Goal: Check status: Check status

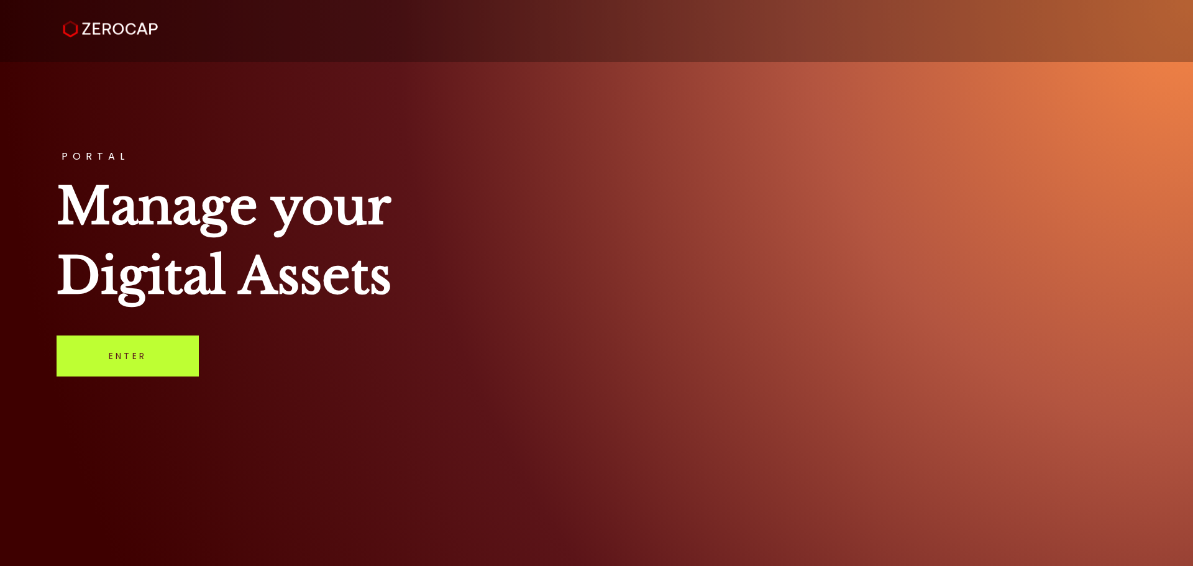
click at [126, 359] on link "Enter" at bounding box center [128, 356] width 142 height 41
click at [130, 354] on link "Enter" at bounding box center [128, 356] width 142 height 41
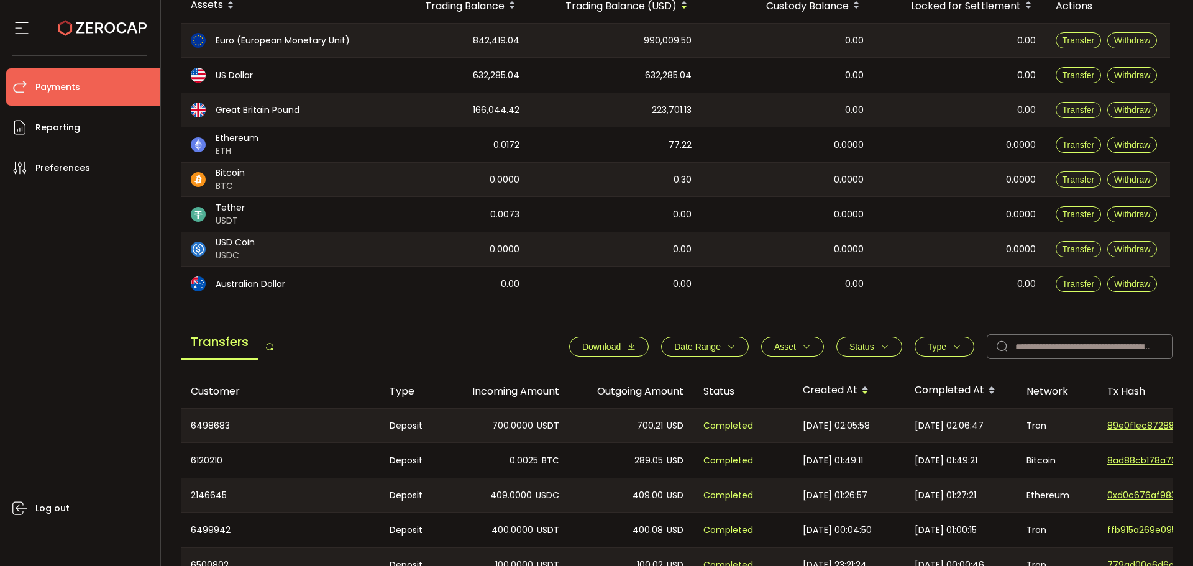
scroll to position [249, 0]
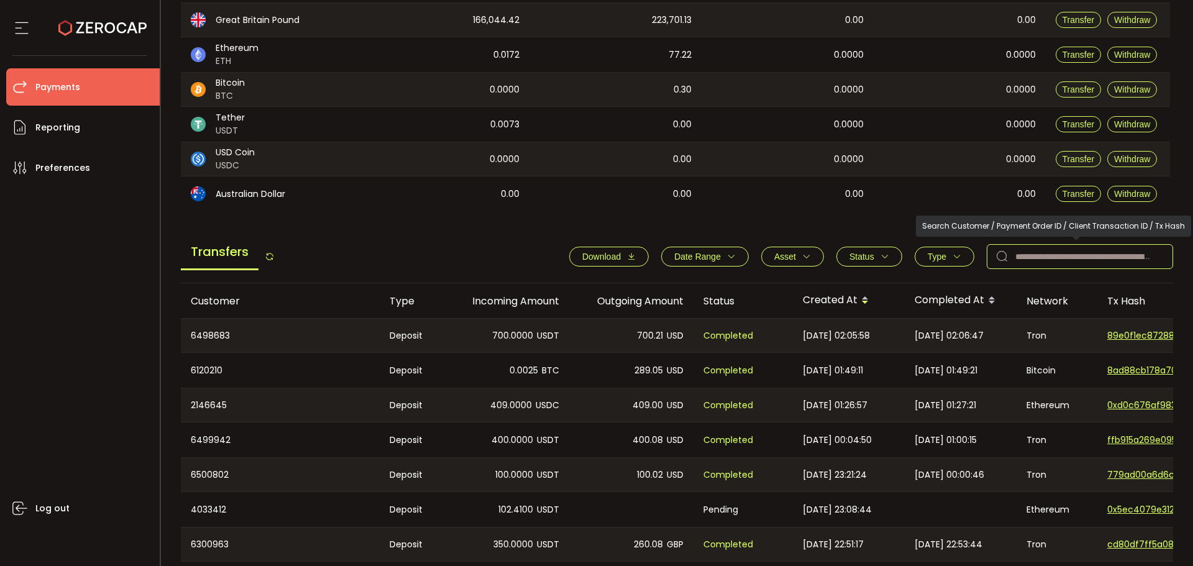
click at [1073, 257] on input "text" at bounding box center [1080, 256] width 186 height 25
paste input "*******"
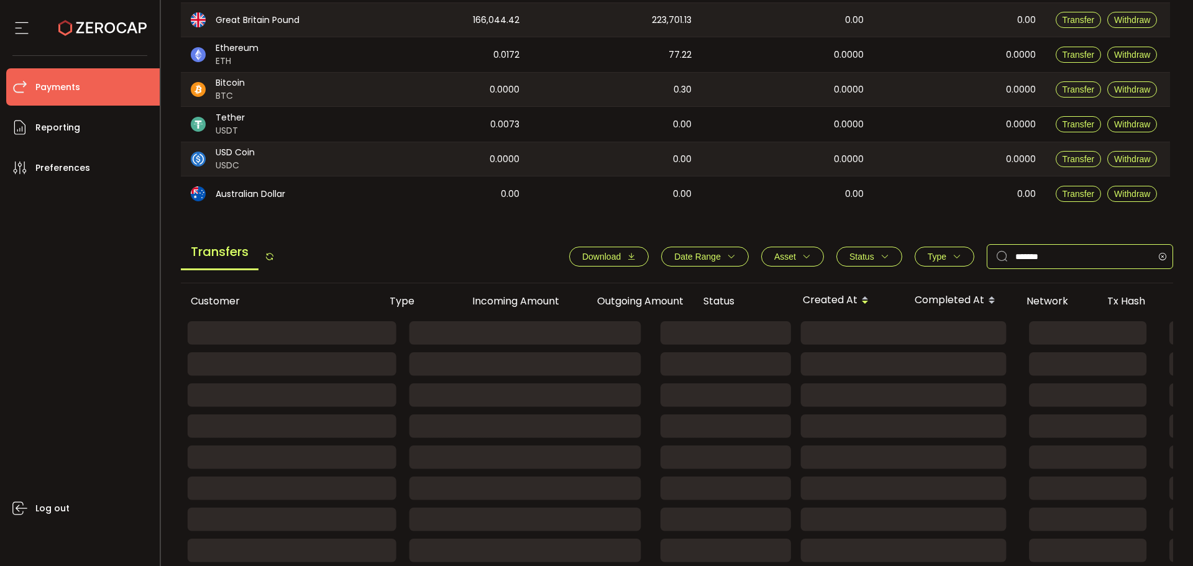
scroll to position [191, 0]
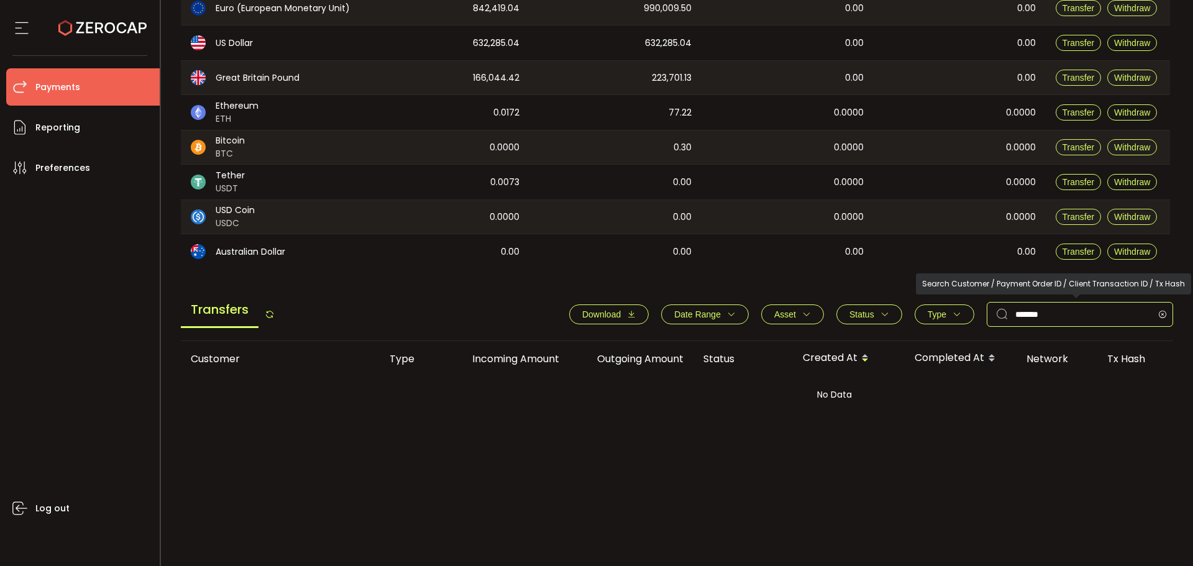
click at [1086, 315] on input "*******" at bounding box center [1080, 314] width 186 height 25
paste input "text"
type input "*******"
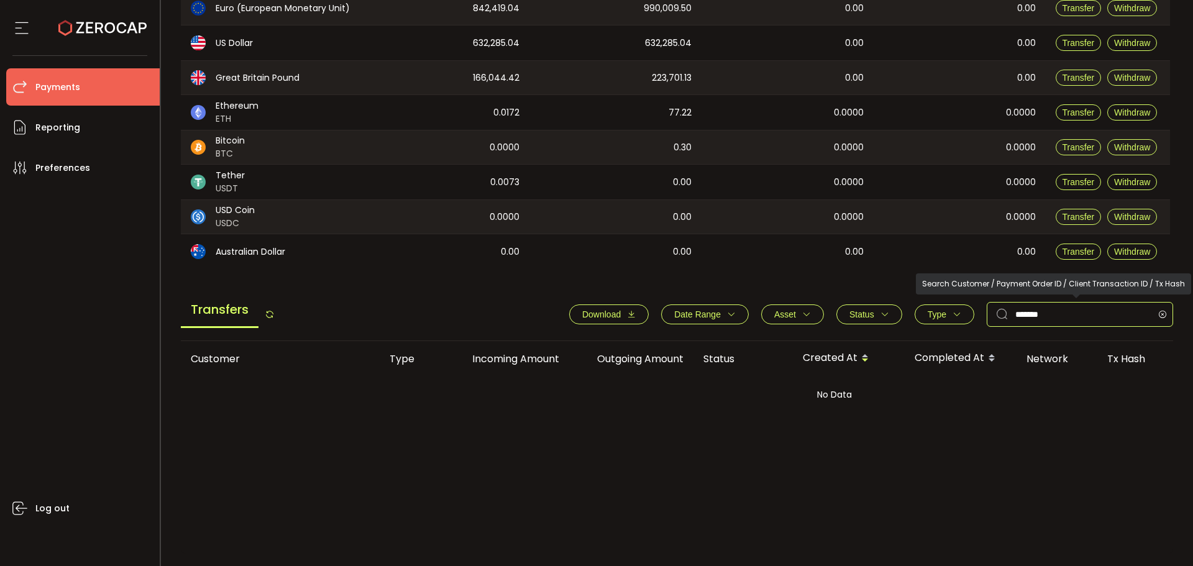
scroll to position [249, 0]
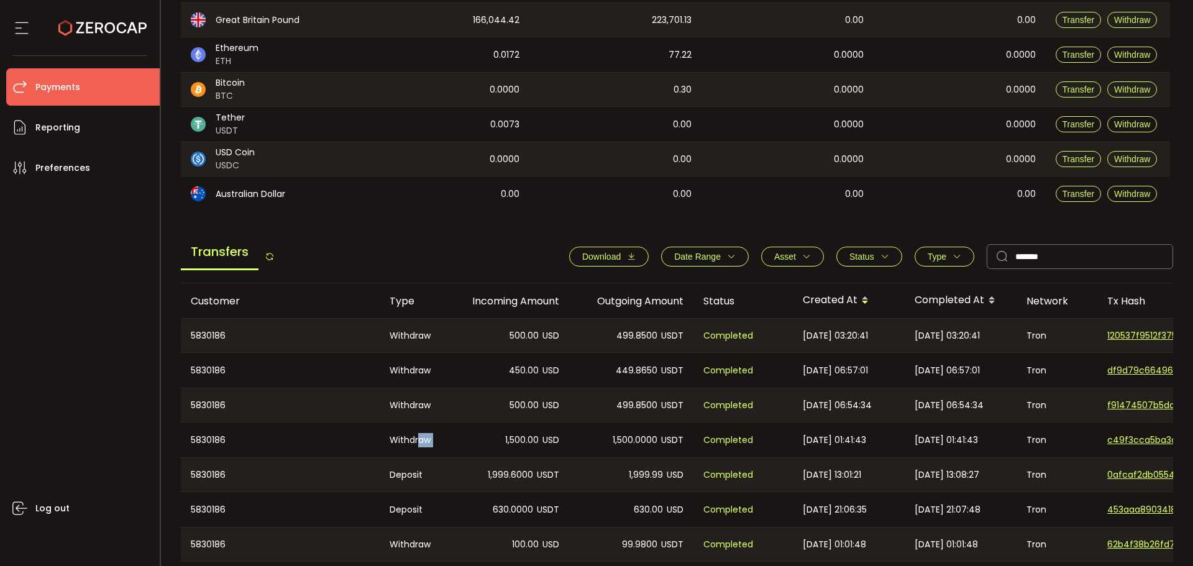
drag, startPoint x: 421, startPoint y: 428, endPoint x: 467, endPoint y: 428, distance: 46.6
click at [467, 428] on tr "5830186 Withdraw 1,500.00 USD 1,500.0000 USDT Completed 2025-08-27 01:41:43 202…" at bounding box center [835, 440] width 1308 height 35
click at [1126, 405] on span "f91474507b5da49c4d30435d203e7bb107d2b3df14bfffffa847684cb2ea0908" at bounding box center [1151, 405] width 87 height 13
click at [1165, 368] on span "df9d79c6649637021420c0a3245c45256802639599e51daa669e990041c05b89" at bounding box center [1151, 370] width 87 height 13
click at [1139, 372] on span "df9d79c6649637021420c0a3245c45256802639599e51daa669e990041c05b89" at bounding box center [1151, 370] width 87 height 13
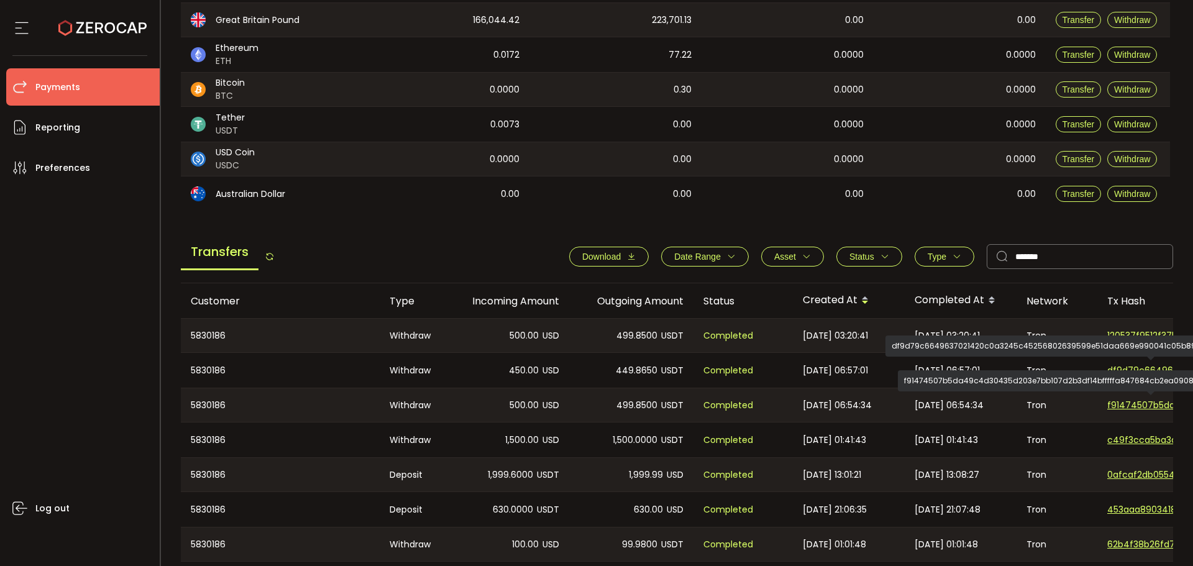
click at [1155, 406] on span "f91474507b5da49c4d30435d203e7bb107d2b3df14bfffffa847684cb2ea0908" at bounding box center [1151, 405] width 87 height 13
